Goal: Task Accomplishment & Management: Complete application form

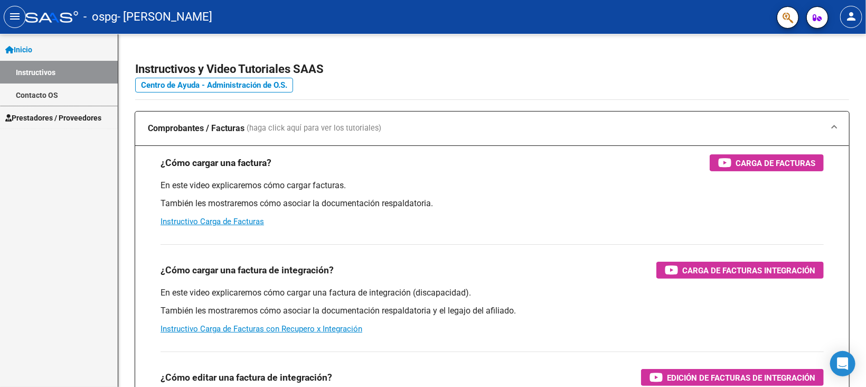
click at [59, 118] on span "Prestadores / Proveedores" at bounding box center [53, 118] width 96 height 12
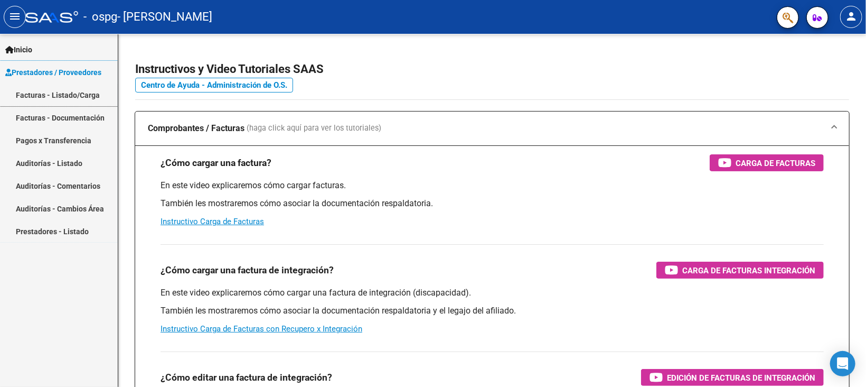
click at [96, 96] on link "Facturas - Listado/Carga" at bounding box center [59, 94] width 118 height 23
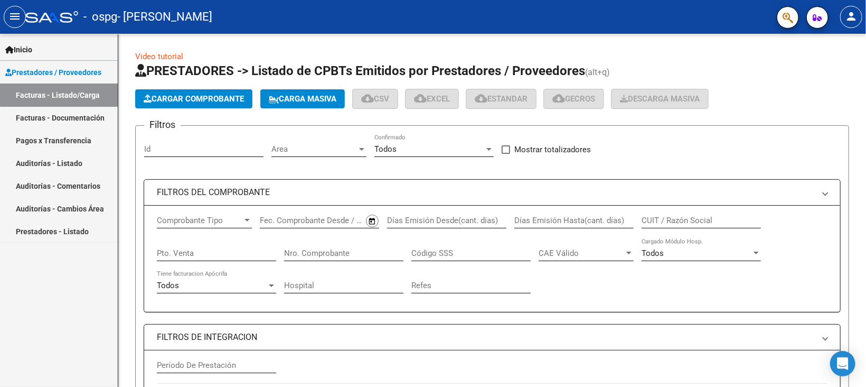
click at [83, 95] on link "Facturas - Listado/Carga" at bounding box center [59, 94] width 118 height 23
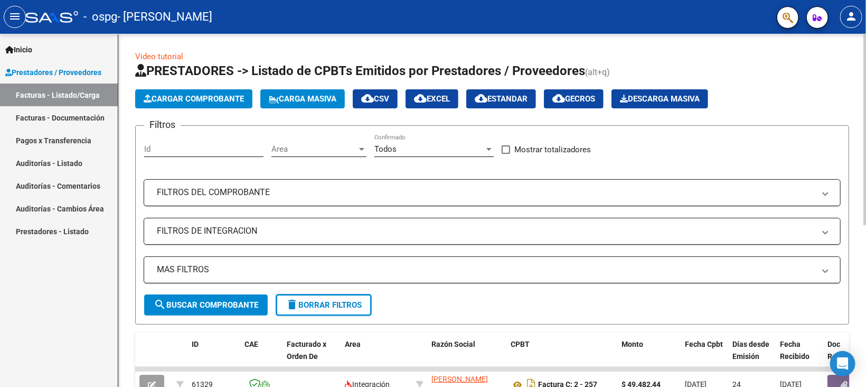
click at [178, 101] on span "Cargar Comprobante" at bounding box center [194, 99] width 100 height 10
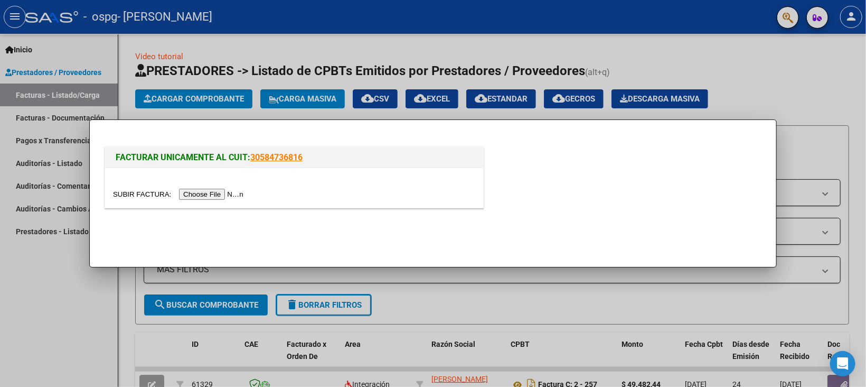
click at [147, 192] on input "file" at bounding box center [180, 194] width 134 height 11
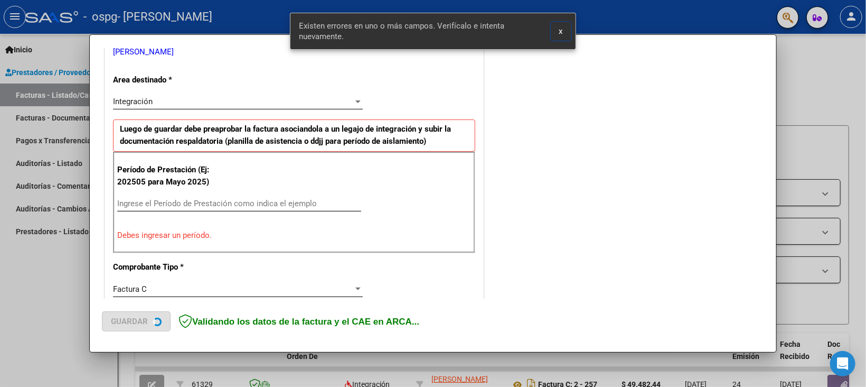
scroll to position [243, 0]
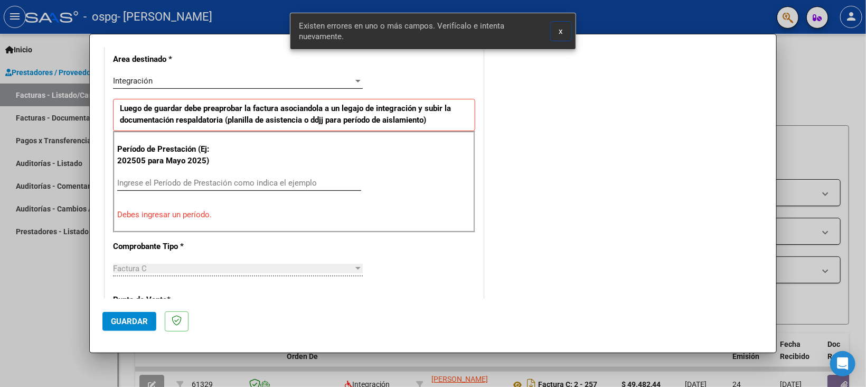
click at [121, 181] on input "Ingrese el Período de Prestación como indica el ejemplo" at bounding box center [239, 183] width 244 height 10
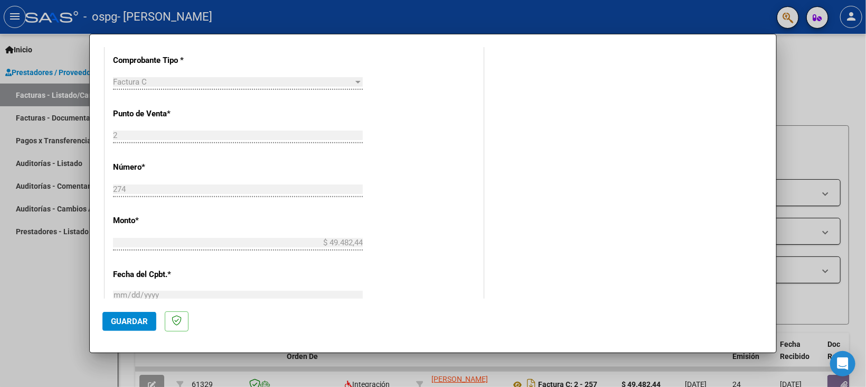
scroll to position [481, 0]
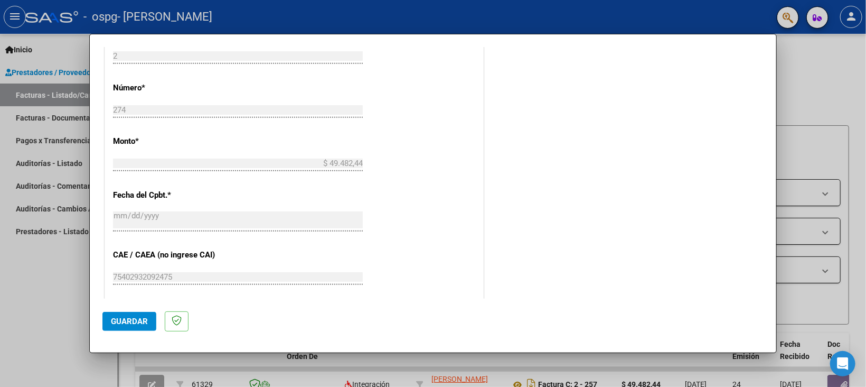
type input "202509"
click at [119, 322] on span "Guardar" at bounding box center [129, 321] width 37 height 10
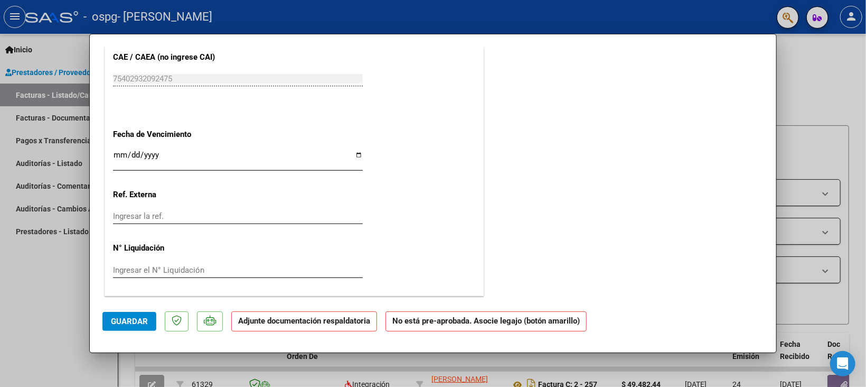
scroll to position [588, 0]
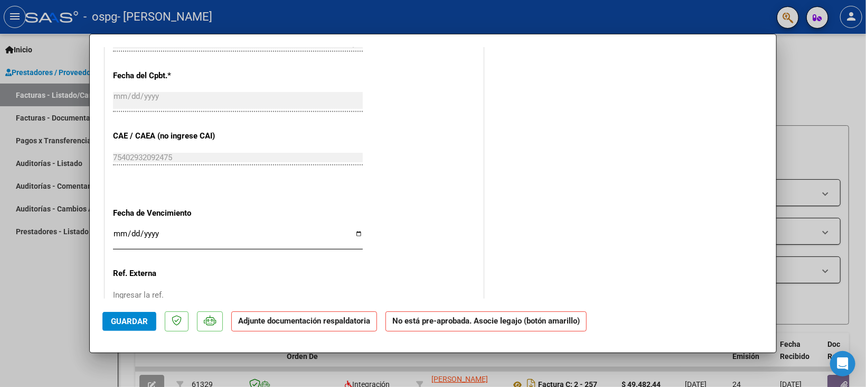
click at [115, 228] on div "Ingresar la fecha" at bounding box center [238, 238] width 250 height 23
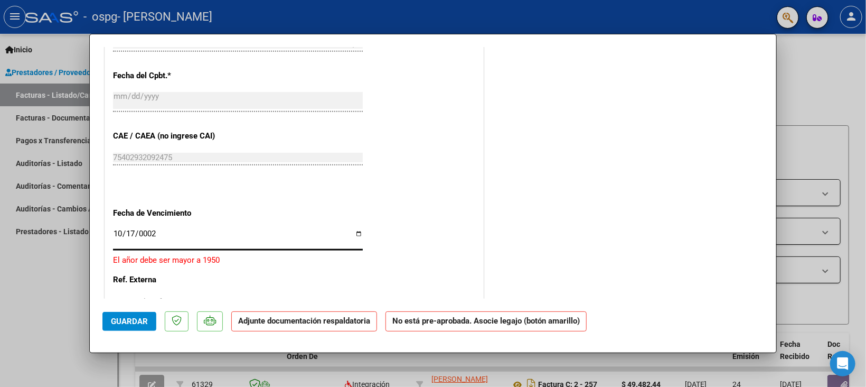
type input "0025-10-17"
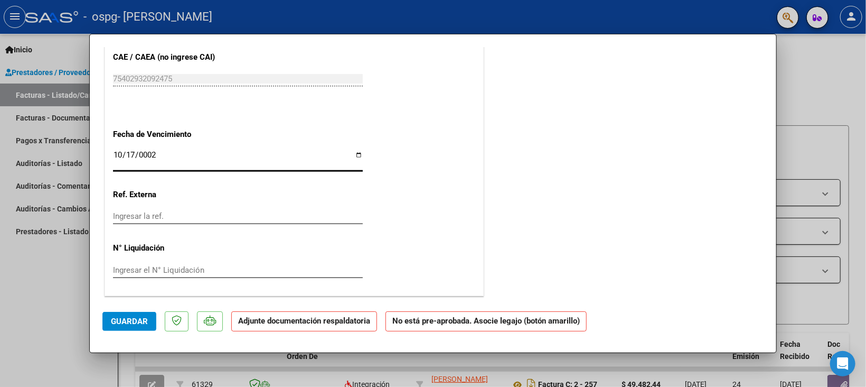
scroll to position [667, 0]
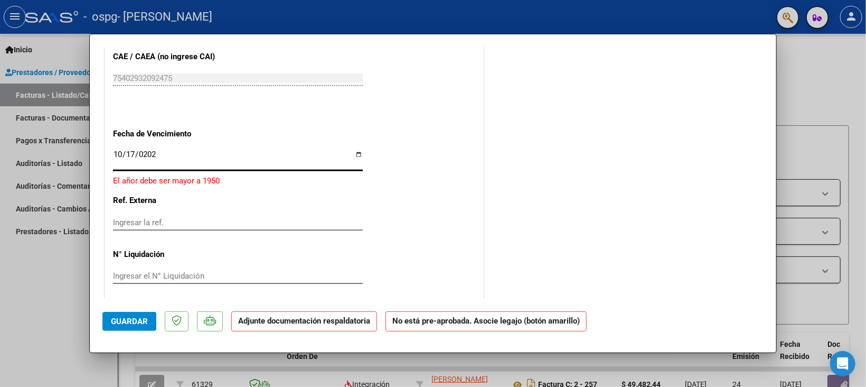
type input "2025-10-17"
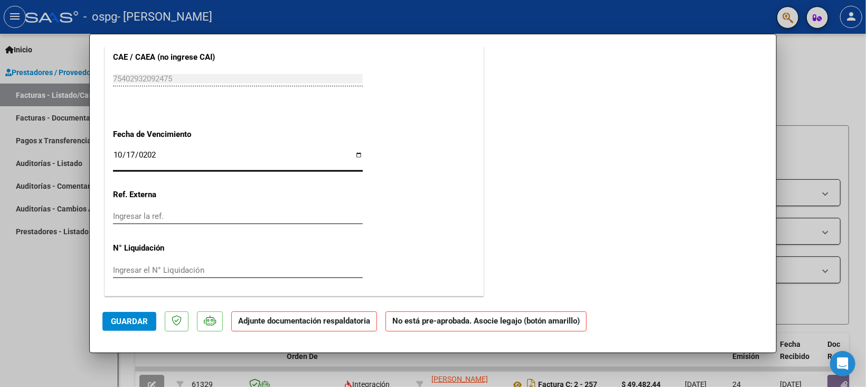
click at [119, 323] on span "Guardar" at bounding box center [129, 321] width 37 height 10
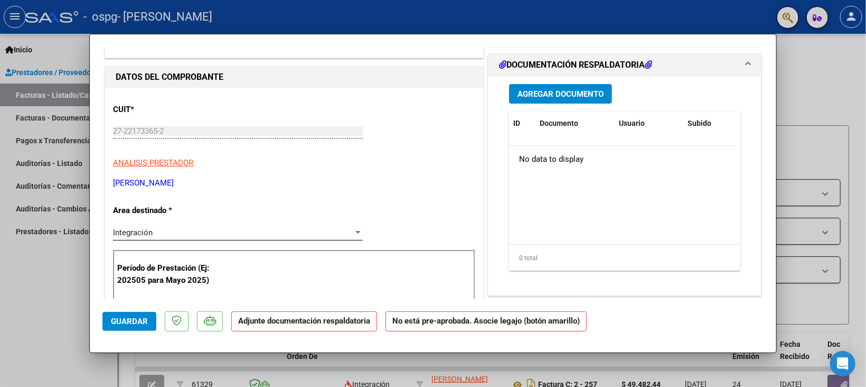
scroll to position [0, 0]
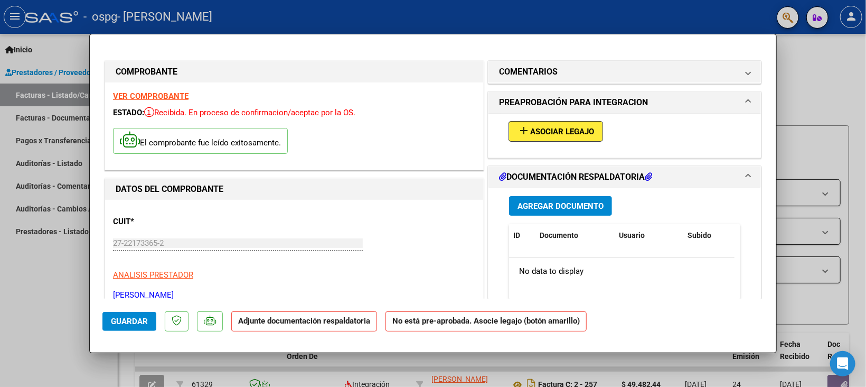
click at [528, 201] on span "Agregar Documento" at bounding box center [561, 206] width 86 height 10
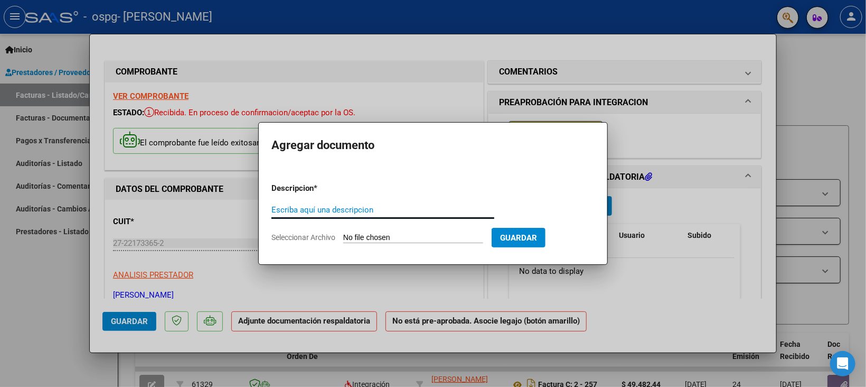
click at [284, 207] on input "Escriba aquí una descripcion" at bounding box center [382, 210] width 223 height 10
type input "planilla de asistencia"
click at [316, 236] on span "Seleccionar Archivo" at bounding box center [303, 237] width 64 height 8
click at [343, 236] on input "Seleccionar Archivo" at bounding box center [413, 238] width 140 height 10
type input "C:\fakepath\PRATTI ASIST SETIEMBRE .pdf"
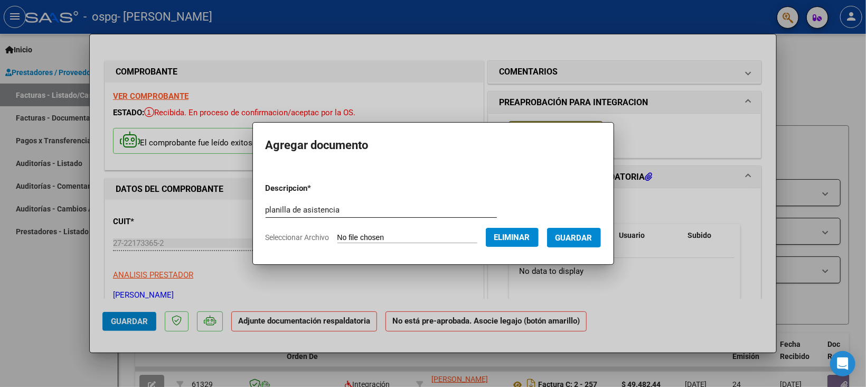
click at [566, 236] on button "Guardar" at bounding box center [574, 238] width 54 height 20
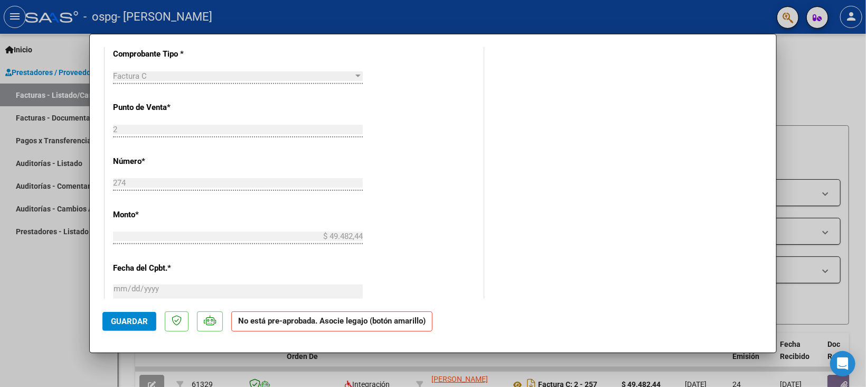
scroll to position [667, 0]
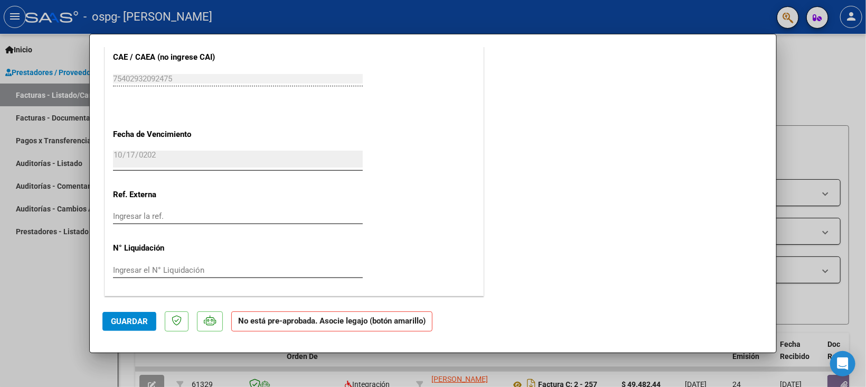
click at [129, 324] on span "Guardar" at bounding box center [129, 321] width 37 height 10
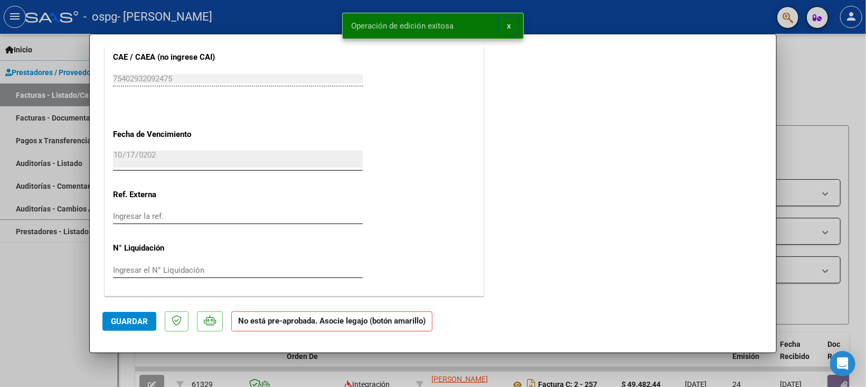
drag, startPoint x: 71, startPoint y: 295, endPoint x: 62, endPoint y: 238, distance: 57.7
click at [71, 294] on div at bounding box center [433, 193] width 866 height 387
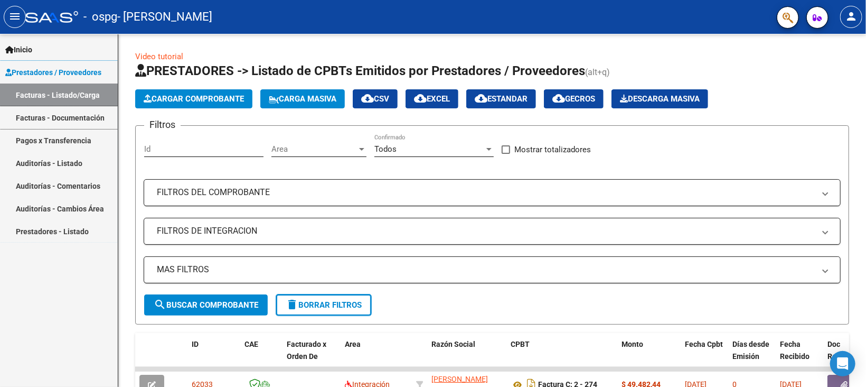
click at [68, 113] on link "Facturas - Documentación" at bounding box center [59, 117] width 118 height 23
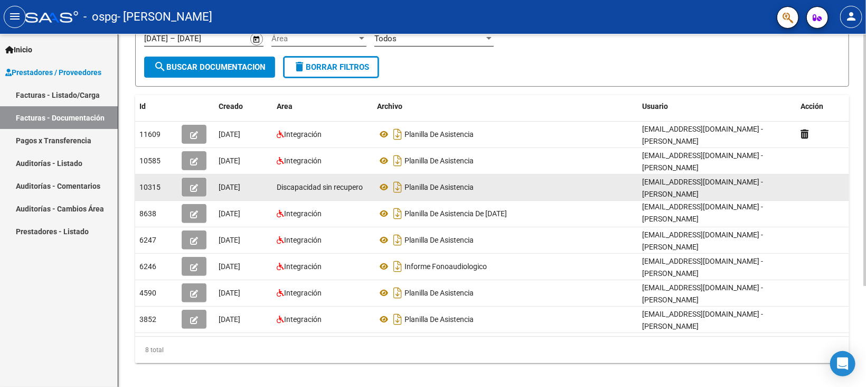
scroll to position [140, 0]
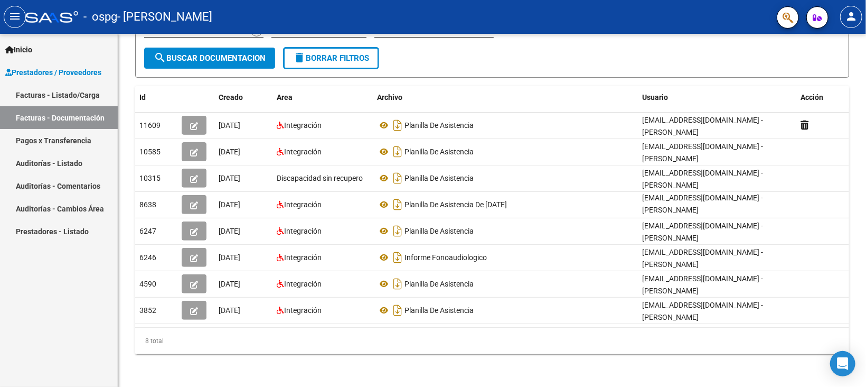
click at [27, 280] on div "Inicio Instructivos Contacto OS Prestadores / Proveedores Facturas - Listado/Ca…" at bounding box center [59, 210] width 118 height 353
drag, startPoint x: 27, startPoint y: 280, endPoint x: 28, endPoint y: 272, distance: 8.5
click at [27, 280] on div "Inicio Instructivos Contacto OS Prestadores / Proveedores Facturas - Listado/Ca…" at bounding box center [59, 210] width 118 height 353
click at [15, 15] on mat-icon "menu" at bounding box center [14, 16] width 13 height 13
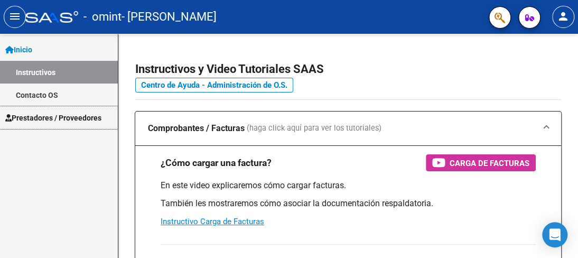
click at [67, 116] on span "Prestadores / Proveedores" at bounding box center [53, 118] width 96 height 12
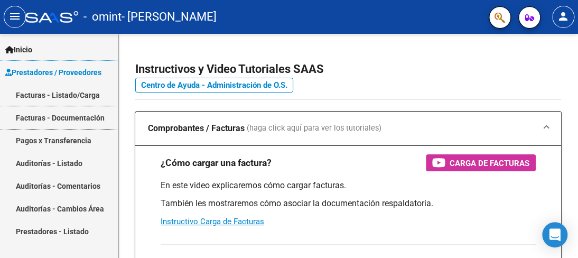
click at [65, 115] on link "Facturas - Documentación" at bounding box center [59, 117] width 118 height 23
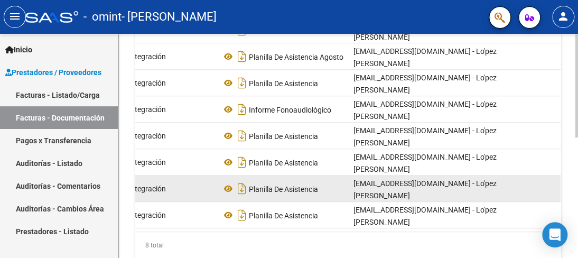
scroll to position [259, 0]
